Goal: Task Accomplishment & Management: Manage account settings

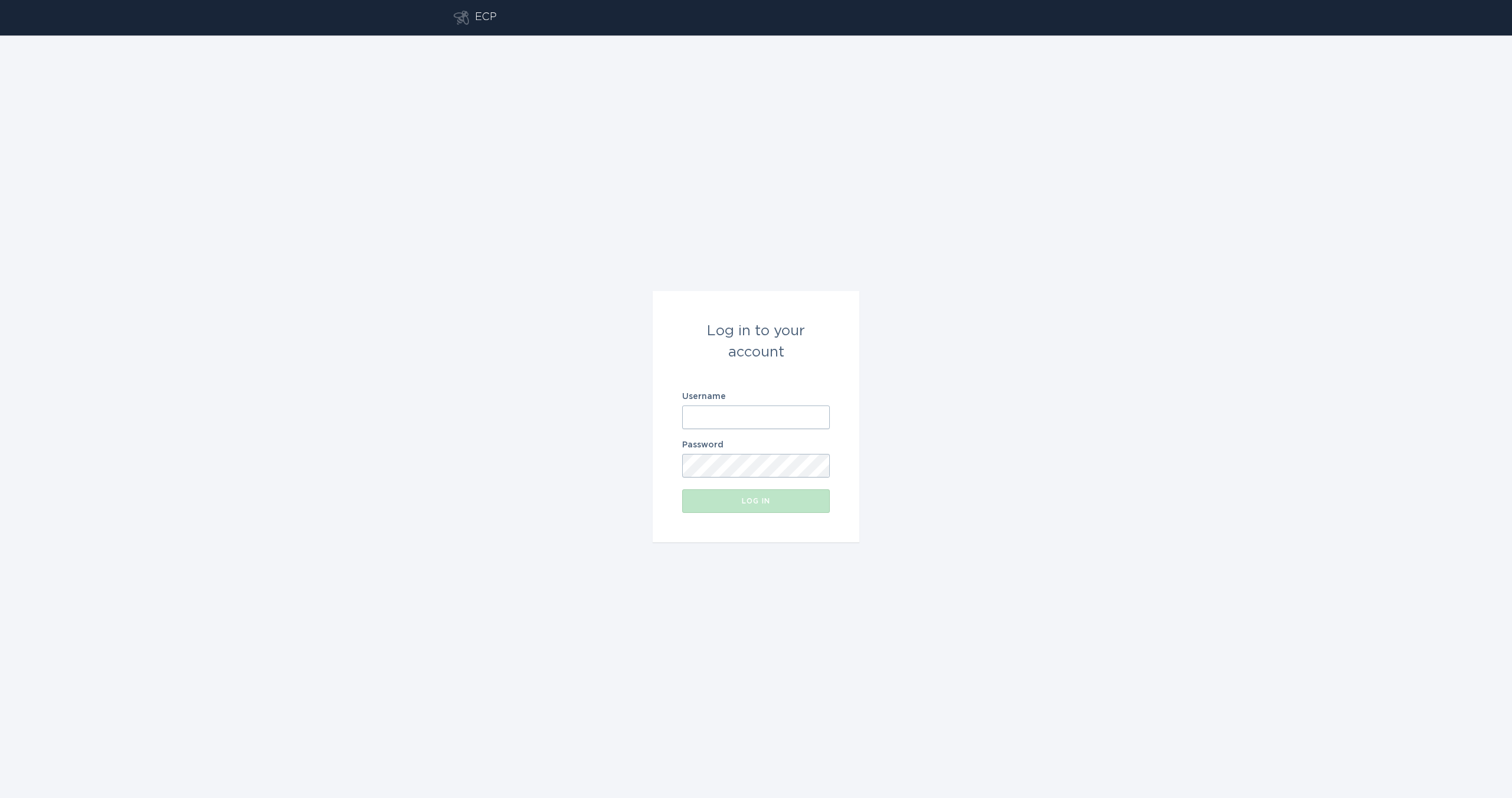
click at [730, 421] on input "Username" at bounding box center [756, 417] width 148 height 24
type input "[EMAIL_ADDRESS][DOMAIN_NAME]"
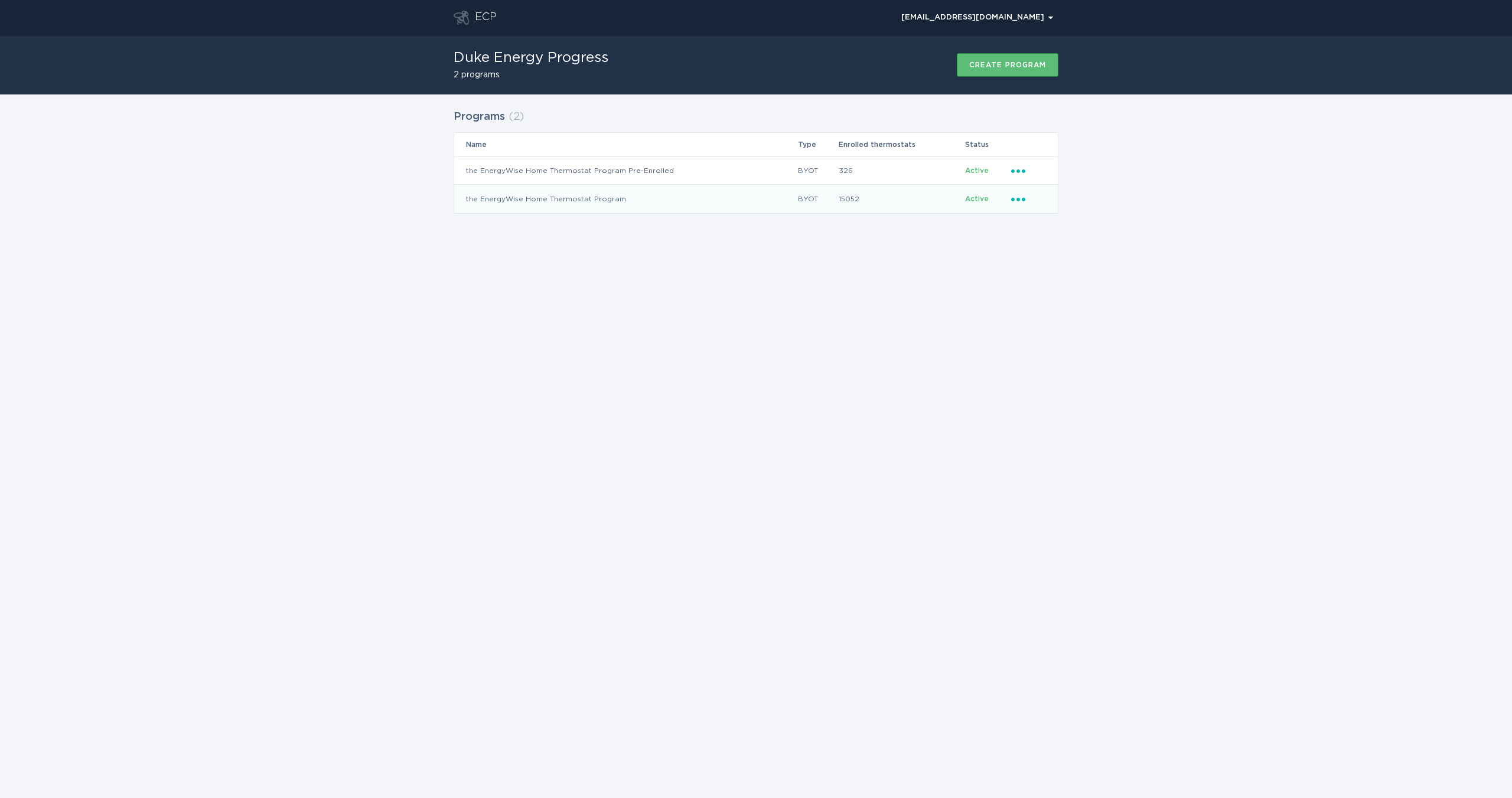
click at [1016, 197] on icon "Ellipsis" at bounding box center [1020, 197] width 17 height 10
click at [1028, 248] on div "Remove thermostat" at bounding box center [1073, 246] width 122 height 27
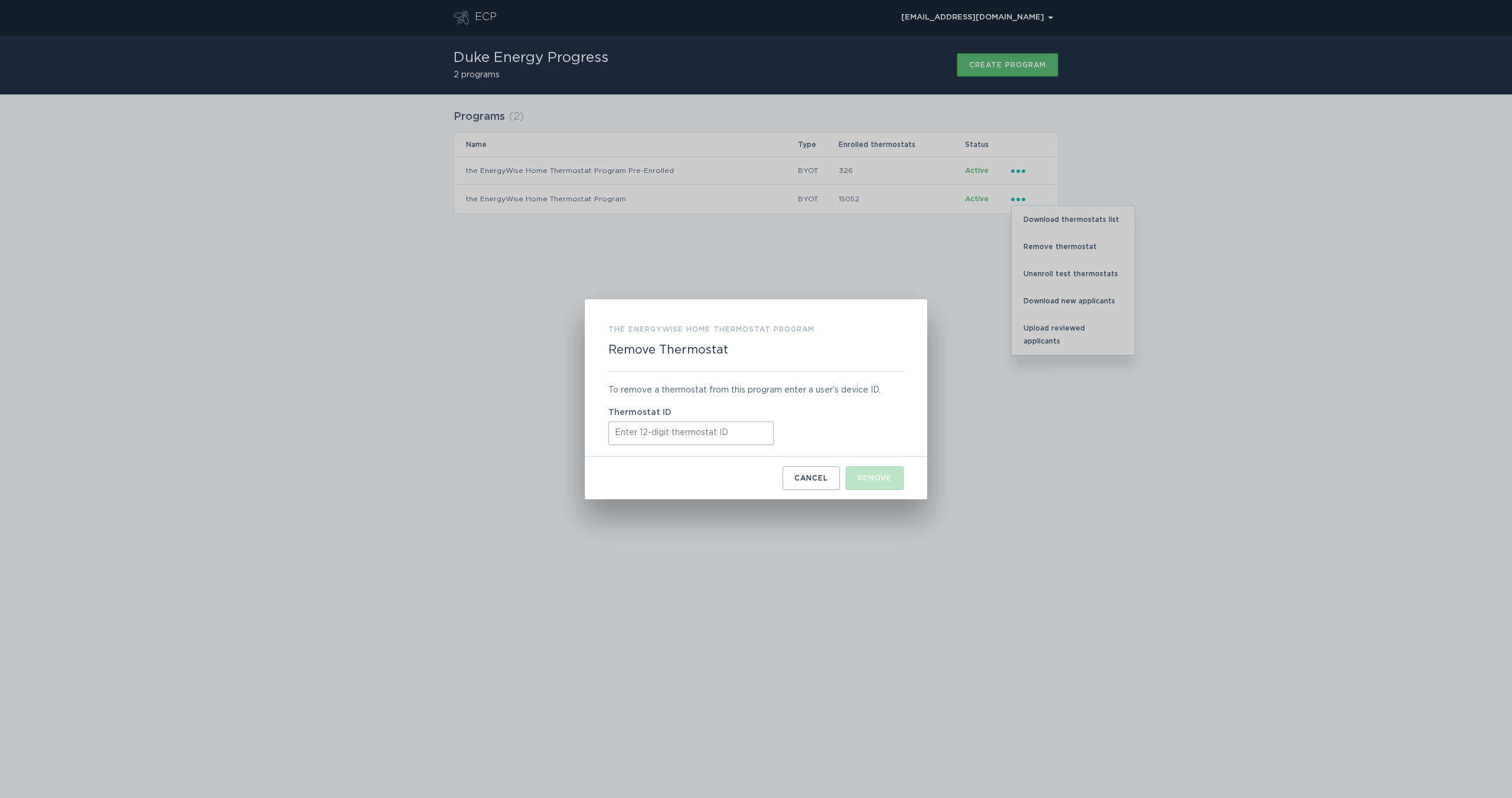
click at [643, 438] on input "Thermostat ID" at bounding box center [691, 433] width 165 height 24
paste input "511881593663"
type input "511881593663"
click at [856, 477] on button "Remove" at bounding box center [875, 478] width 58 height 24
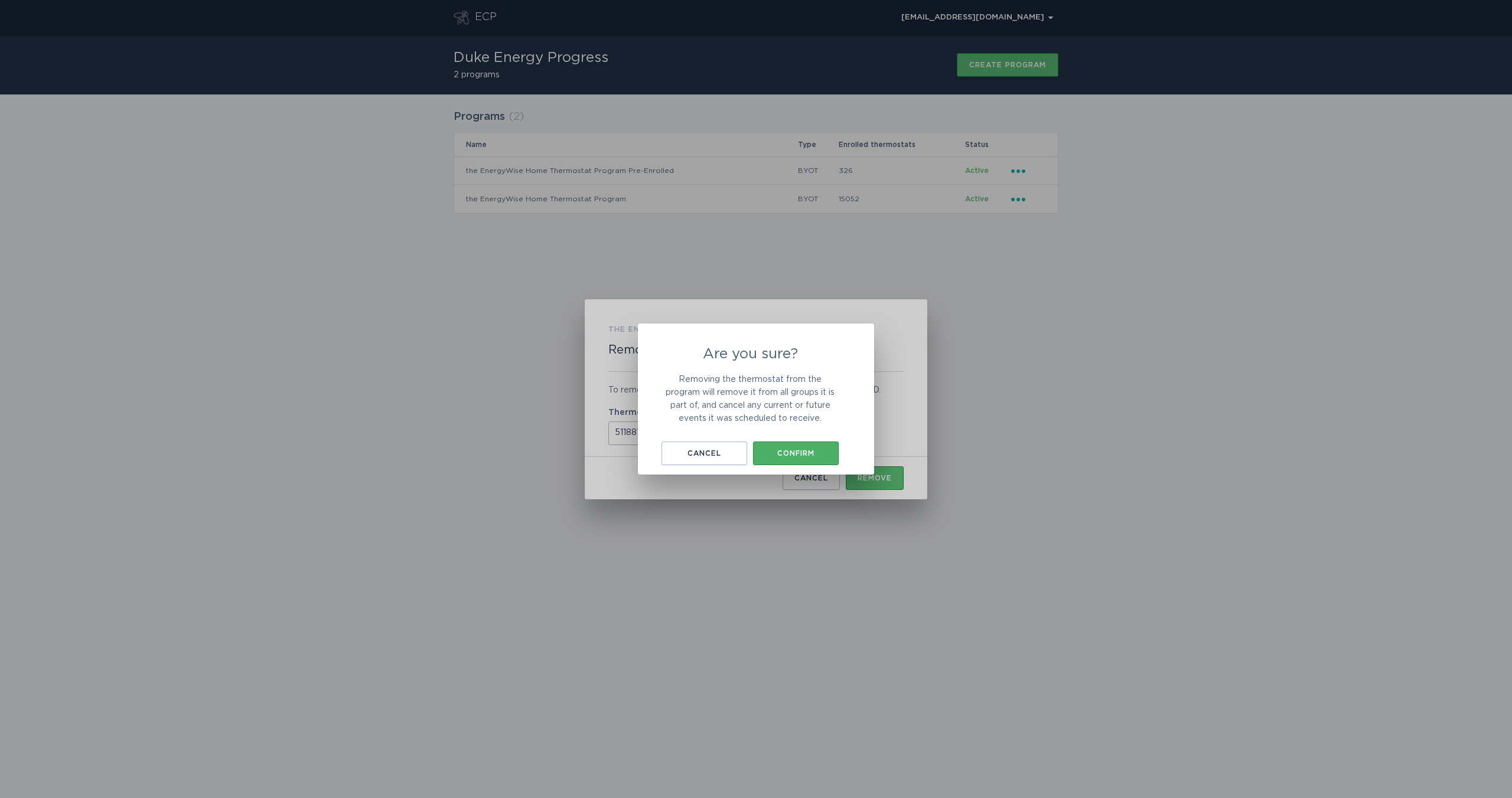
click at [825, 447] on button "Confirm" at bounding box center [796, 453] width 86 height 24
click at [776, 435] on div "Something went wrong Only thermostats in the following states are valid: ENROLL…" at bounding box center [756, 399] width 237 height 146
click at [778, 464] on div "Something went wrong Only thermostats in the following states are valid: ENROLL…" at bounding box center [756, 399] width 237 height 146
click at [785, 459] on button "Okay, got it" at bounding box center [756, 451] width 118 height 24
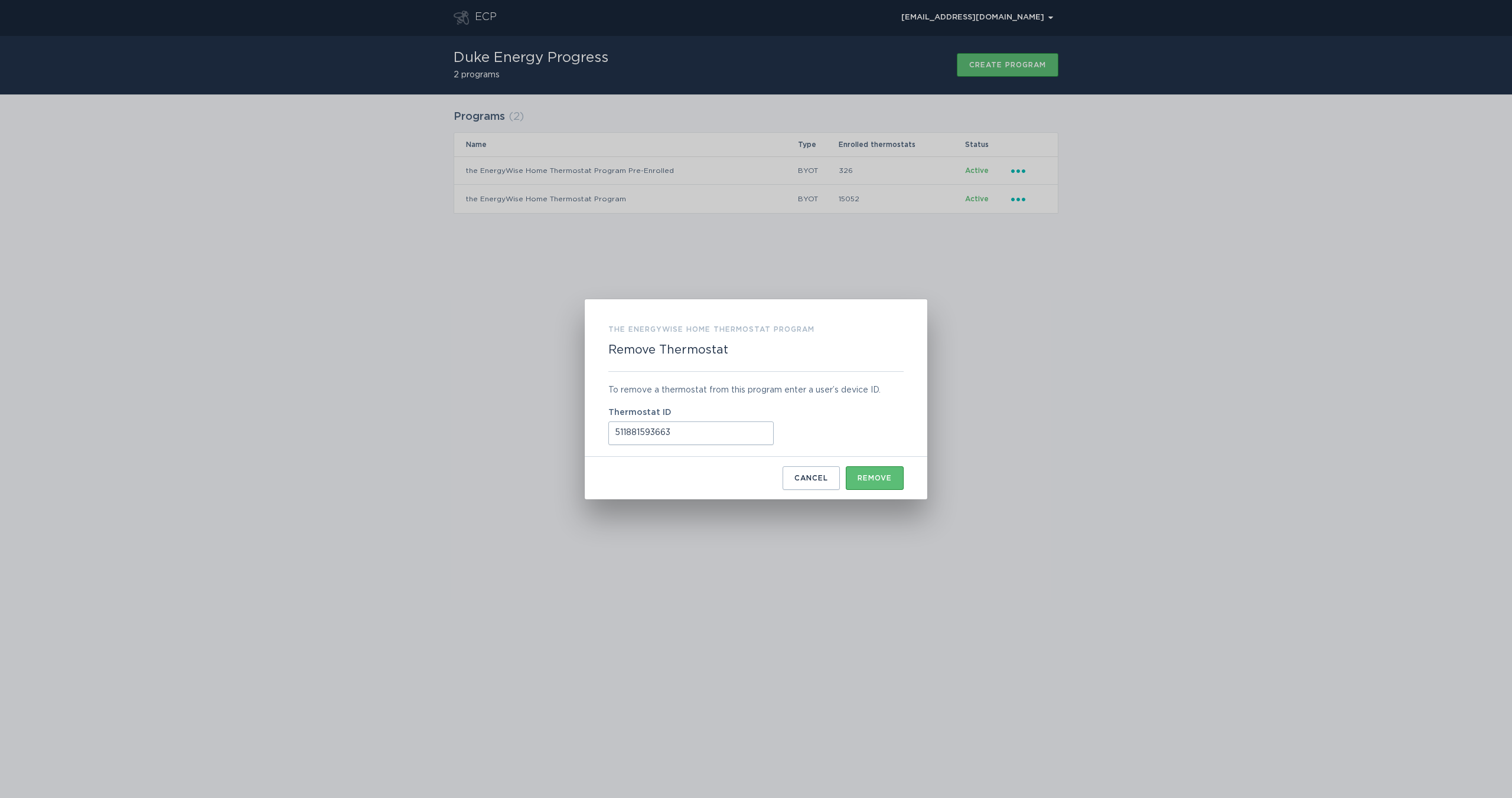
click at [795, 485] on div "Something went wrong Only thermostats in the following states are valid: ENROLL…" at bounding box center [756, 399] width 1512 height 798
click at [1024, 172] on div "the EnergyWise Home Thermostat Program Remove Thermostat To remove a thermostat…" at bounding box center [756, 399] width 1512 height 798
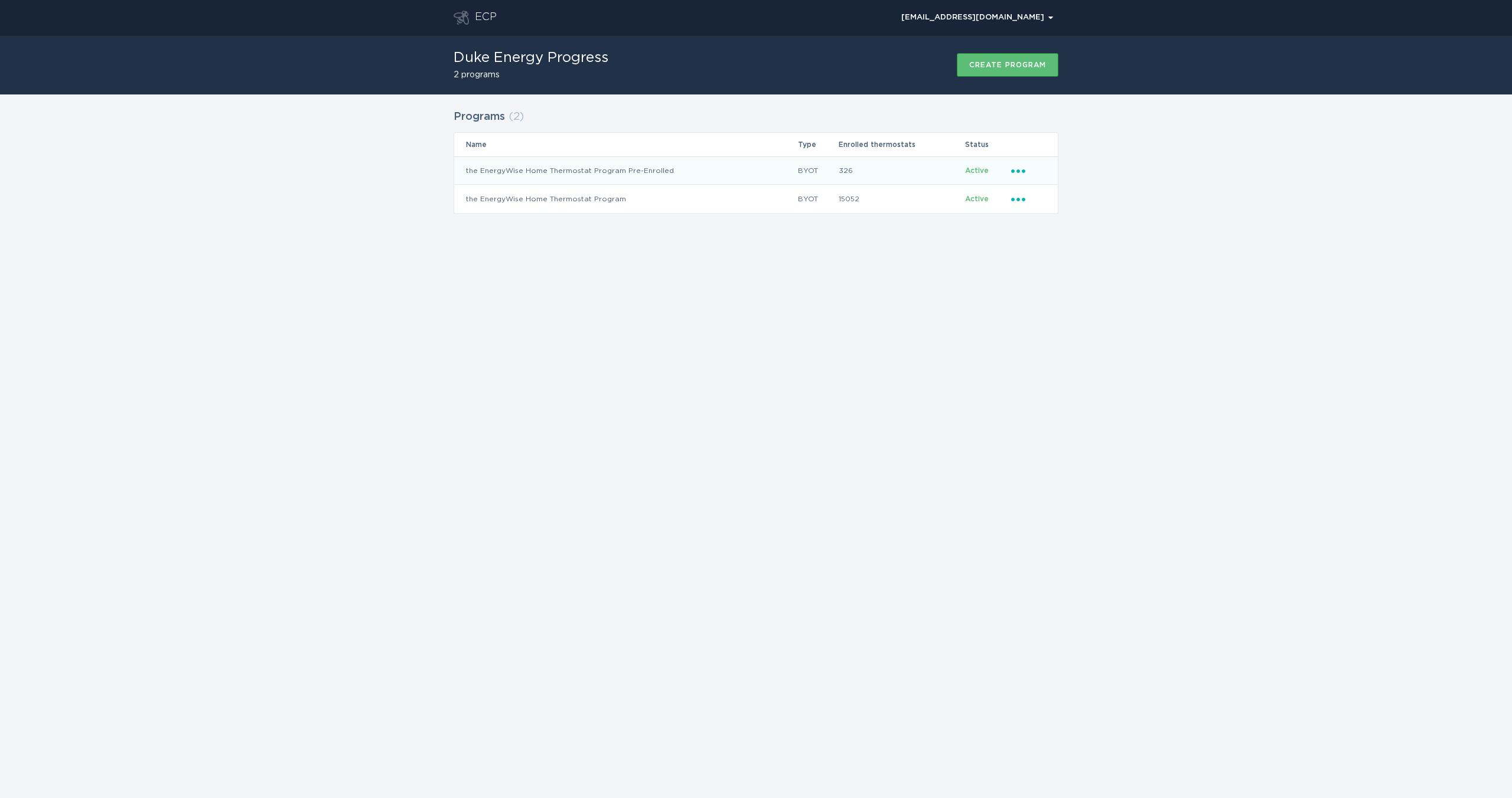
click at [1031, 171] on div "Ellipsis" at bounding box center [1029, 170] width 35 height 13
click at [1032, 218] on div "Remove thermostat" at bounding box center [1073, 218] width 122 height 27
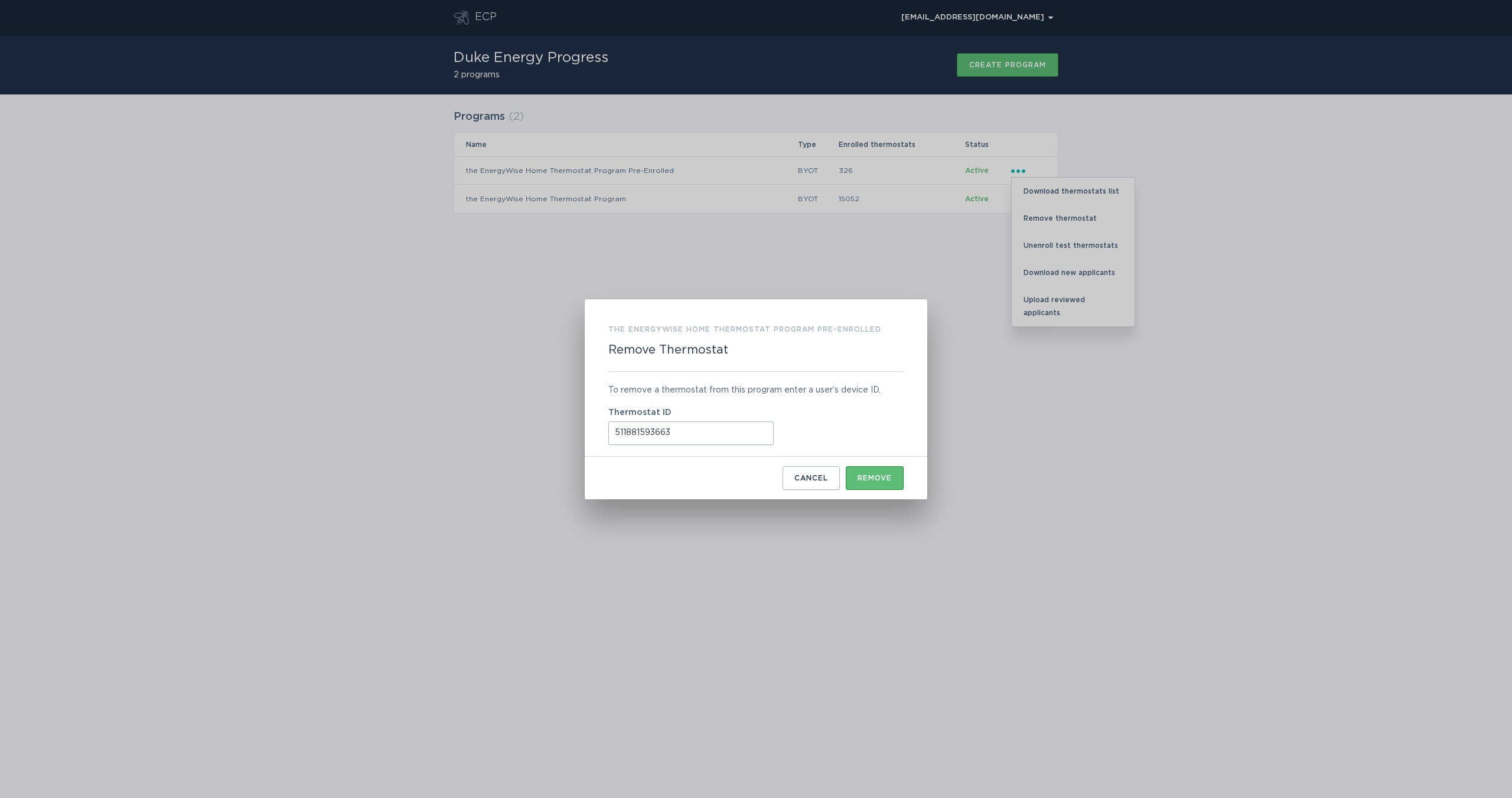
click at [629, 430] on input "511881593663" at bounding box center [691, 433] width 165 height 24
click at [895, 488] on button "Remove" at bounding box center [875, 478] width 58 height 24
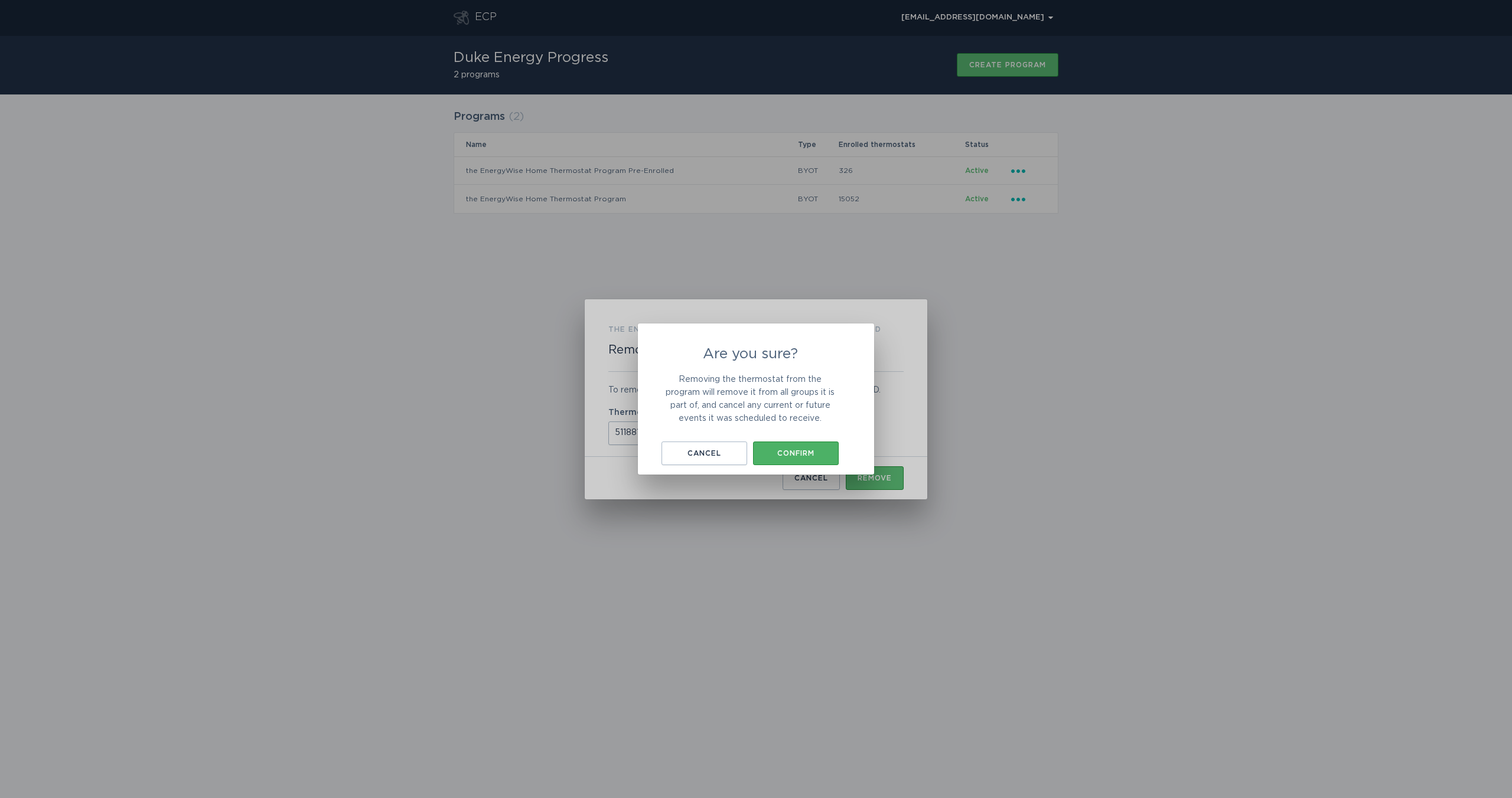
click at [822, 456] on div "Confirm" at bounding box center [795, 453] width 73 height 7
click at [790, 458] on button "Okay, got it" at bounding box center [756, 451] width 118 height 24
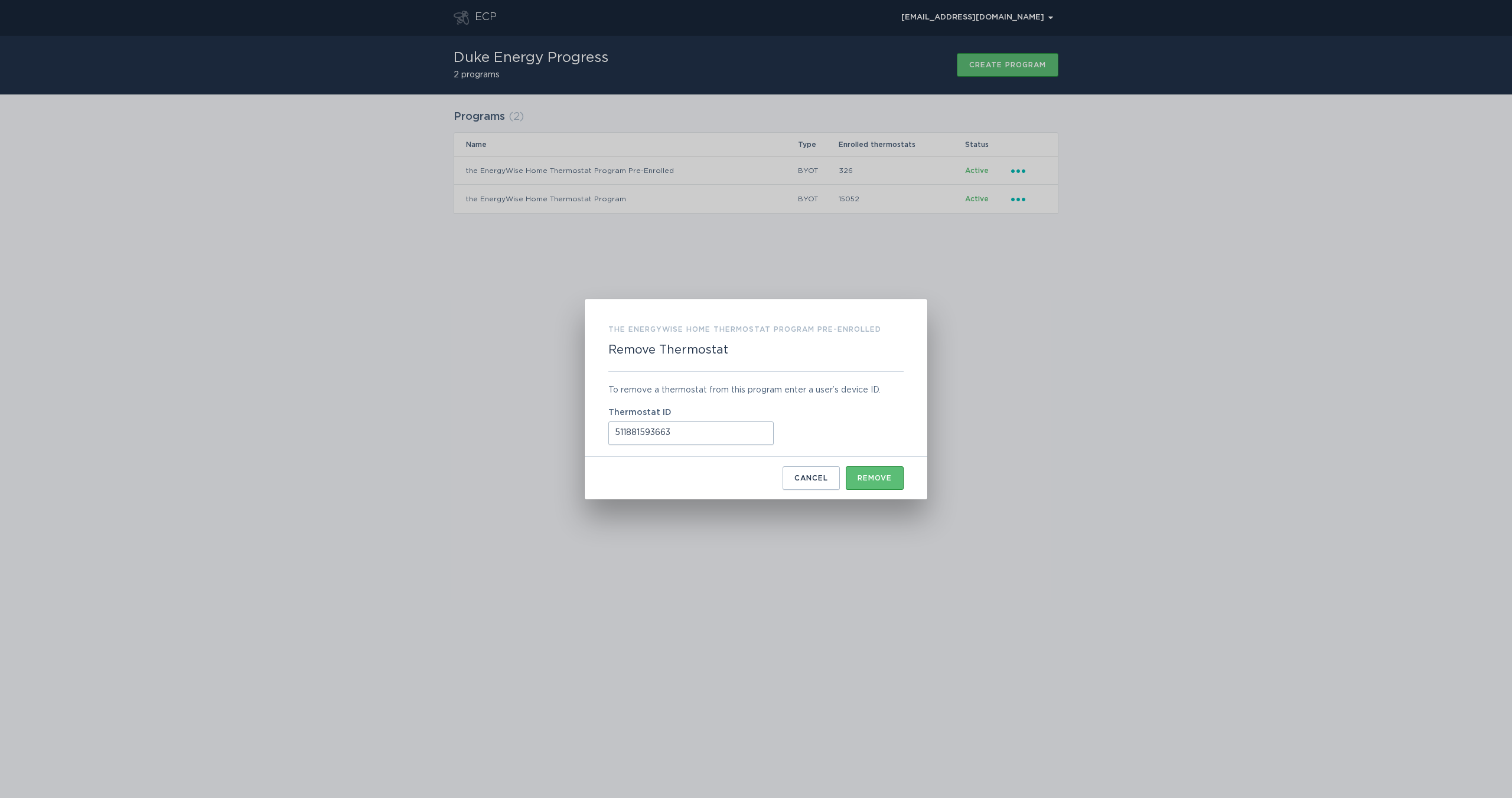
click at [808, 487] on button "Cancel" at bounding box center [811, 478] width 57 height 24
